Goal: Task Accomplishment & Management: Complete application form

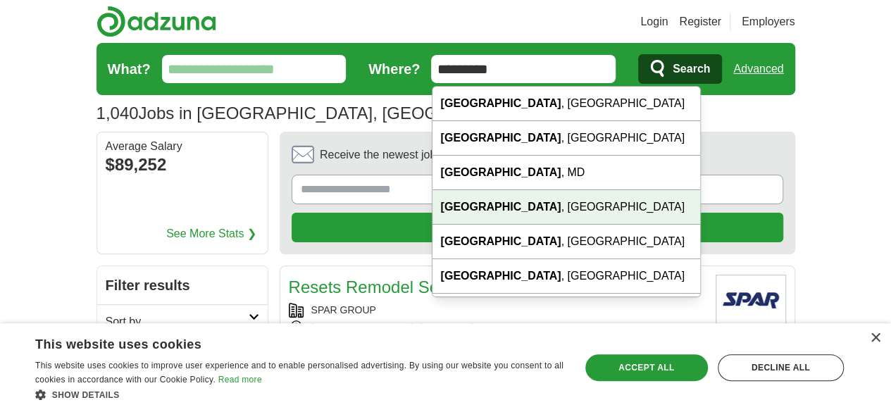
click at [501, 202] on div "[GEOGRAPHIC_DATA] , [GEOGRAPHIC_DATA]" at bounding box center [566, 207] width 268 height 34
type input "**********"
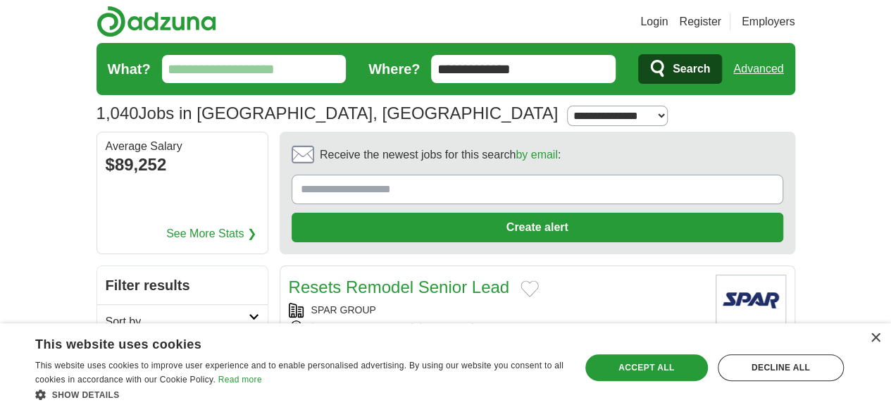
click at [710, 62] on span "Search" at bounding box center [690, 69] width 37 height 28
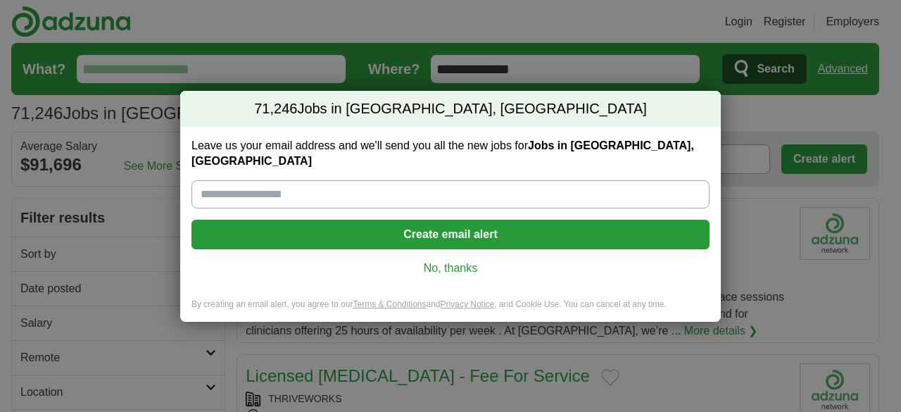
click at [433, 260] on link "No, thanks" at bounding box center [451, 267] width 496 height 15
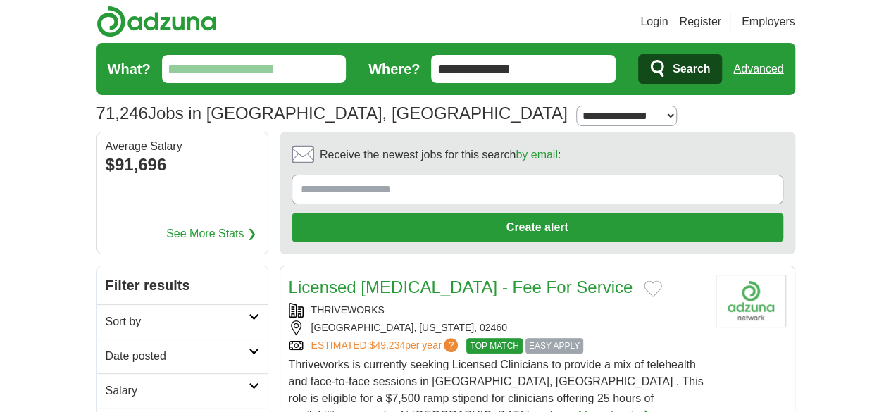
click at [162, 65] on input "What?" at bounding box center [254, 69] width 184 height 28
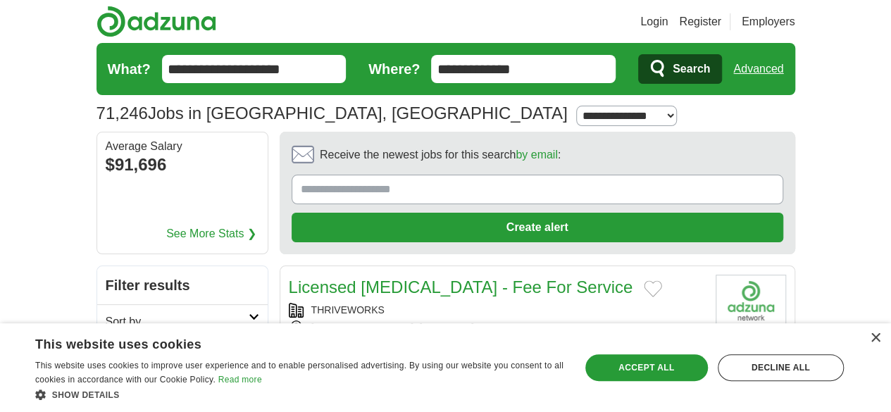
drag, startPoint x: 144, startPoint y: 75, endPoint x: 0, endPoint y: 42, distance: 147.9
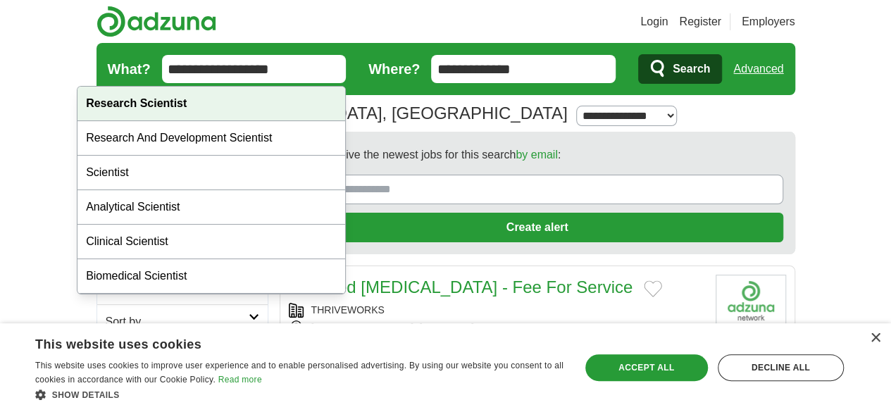
type input "**********"
click at [144, 108] on strong "Research Scientist" at bounding box center [136, 103] width 101 height 12
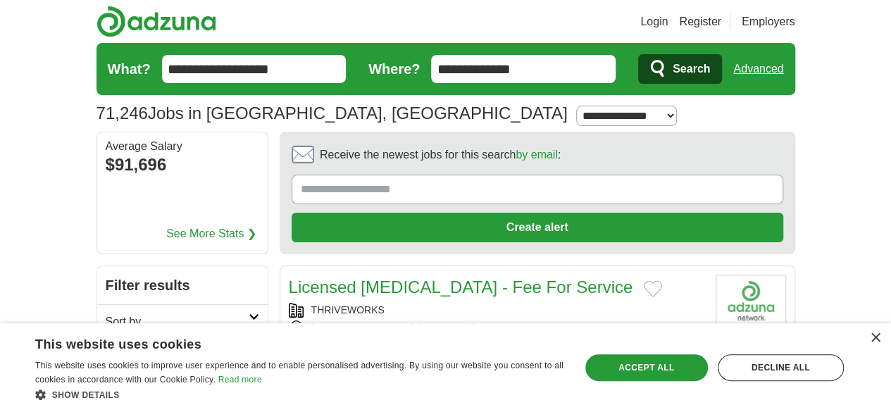
click at [710, 57] on span "Search" at bounding box center [690, 69] width 37 height 28
click at [667, 20] on link "Login" at bounding box center [653, 21] width 27 height 17
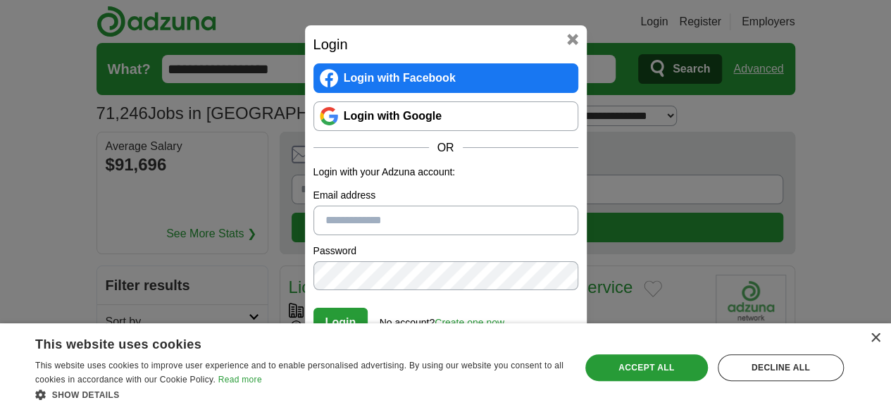
click at [570, 38] on button at bounding box center [572, 39] width 11 height 11
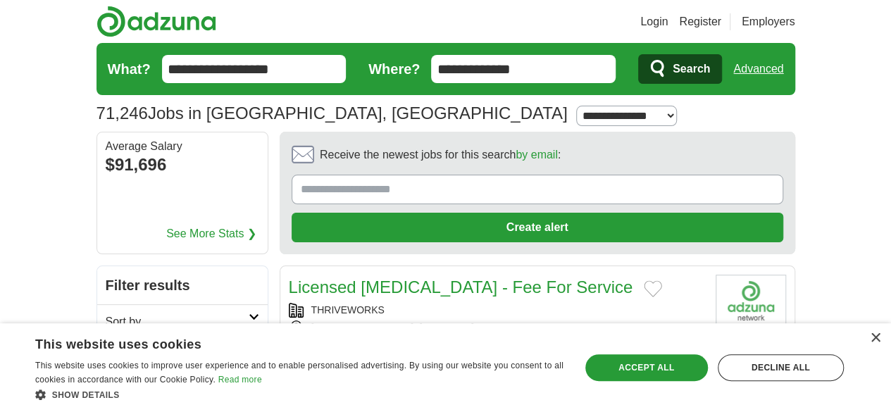
click at [721, 19] on link "Register" at bounding box center [700, 21] width 42 height 17
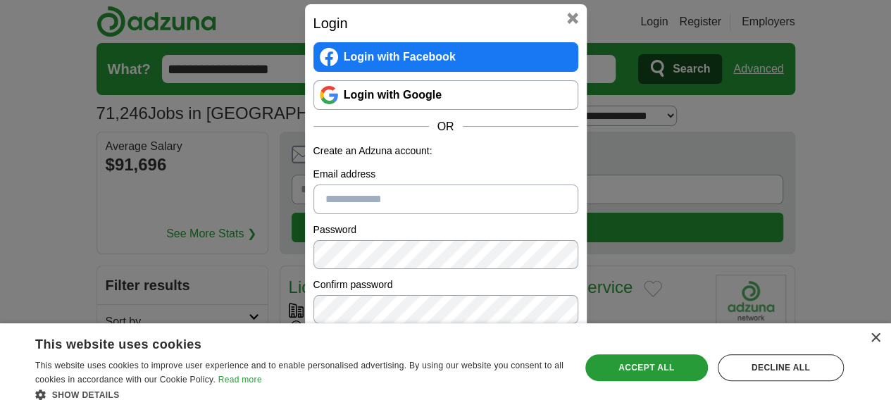
click at [367, 203] on input "Email address" at bounding box center [445, 199] width 265 height 30
type input "**********"
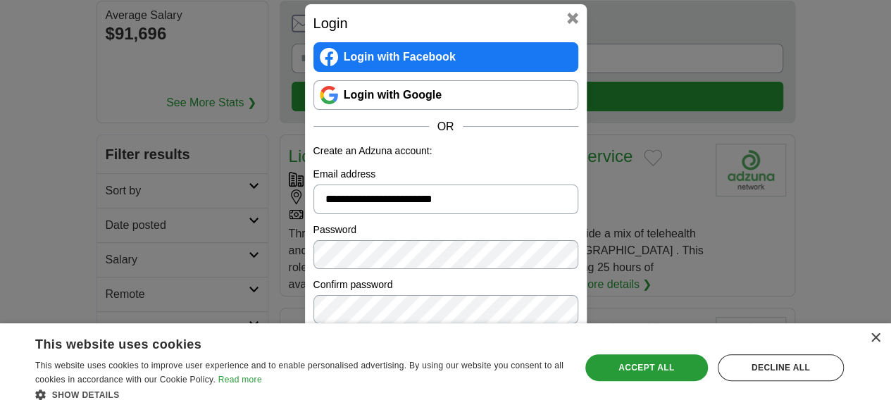
scroll to position [132, 0]
click at [674, 368] on div "Accept all" at bounding box center [646, 367] width 122 height 27
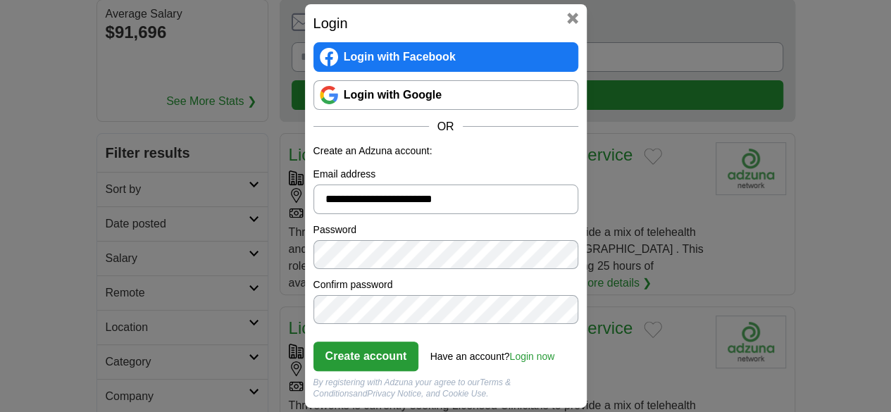
click at [400, 347] on button "Create account" at bounding box center [366, 356] width 106 height 30
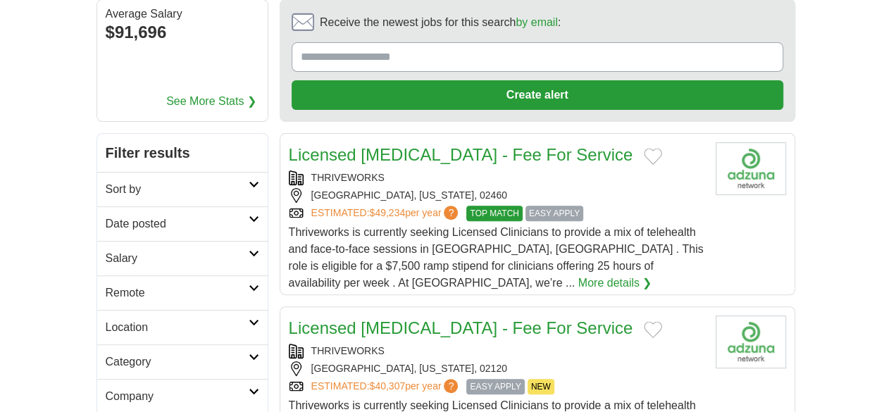
scroll to position [0, 0]
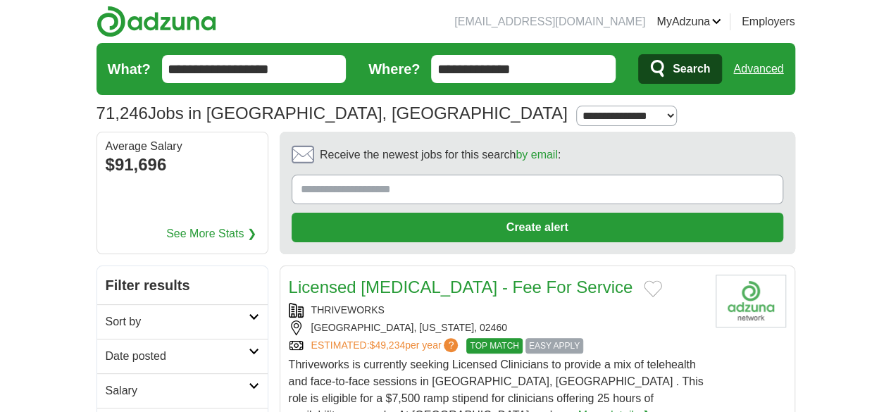
click at [0, 0] on link "Preferences" at bounding box center [0, 0] width 0 height 0
